Goal: Navigation & Orientation: Find specific page/section

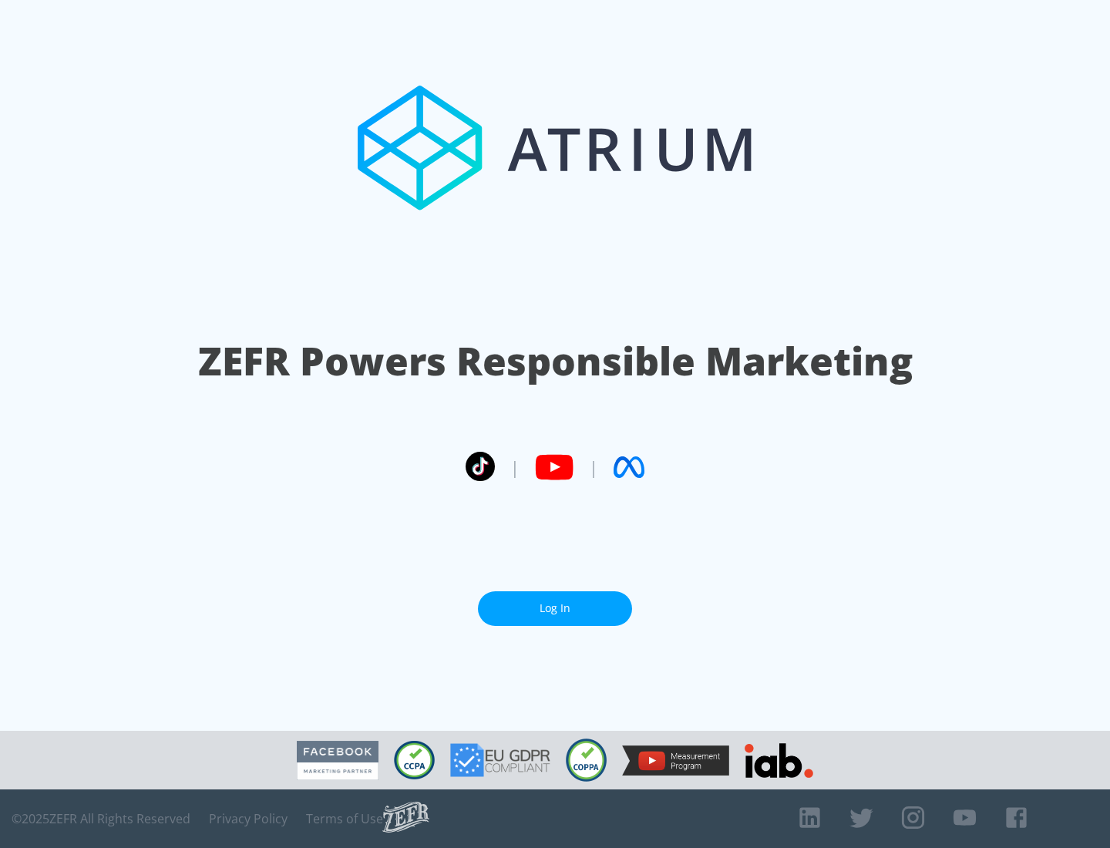
click at [555, 608] on link "Log In" at bounding box center [555, 608] width 154 height 35
